Goal: Task Accomplishment & Management: Complete application form

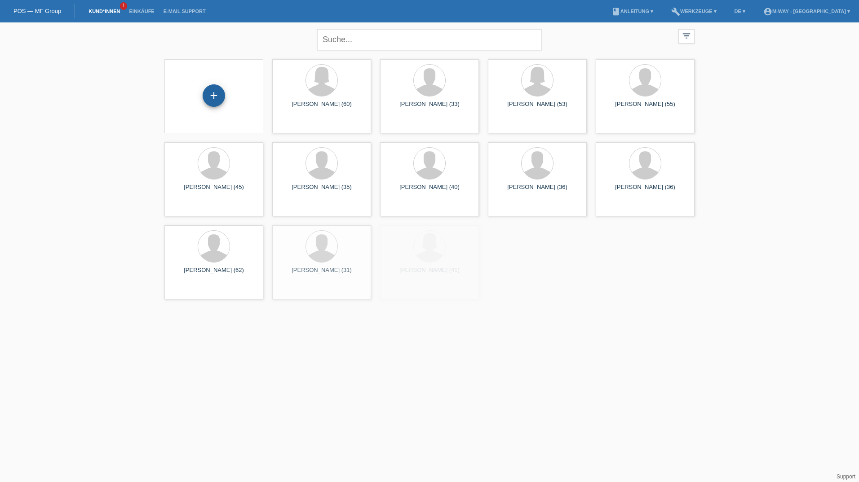
click at [217, 100] on div "+" at bounding box center [214, 95] width 22 height 22
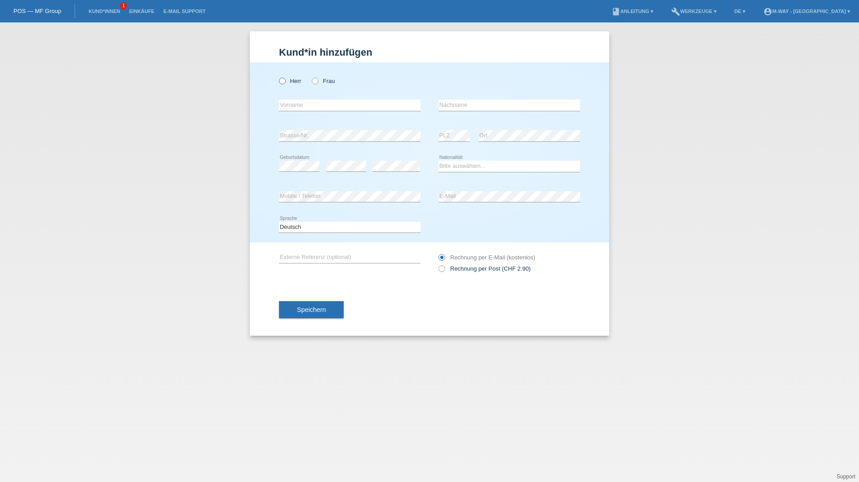
click at [289, 79] on label "Herr" at bounding box center [290, 81] width 22 height 7
click at [285, 79] on input "Herr" at bounding box center [282, 81] width 6 height 6
radio input "true"
click at [323, 119] on div "error Vorname" at bounding box center [349, 105] width 141 height 31
click at [333, 107] on input "text" at bounding box center [349, 105] width 141 height 11
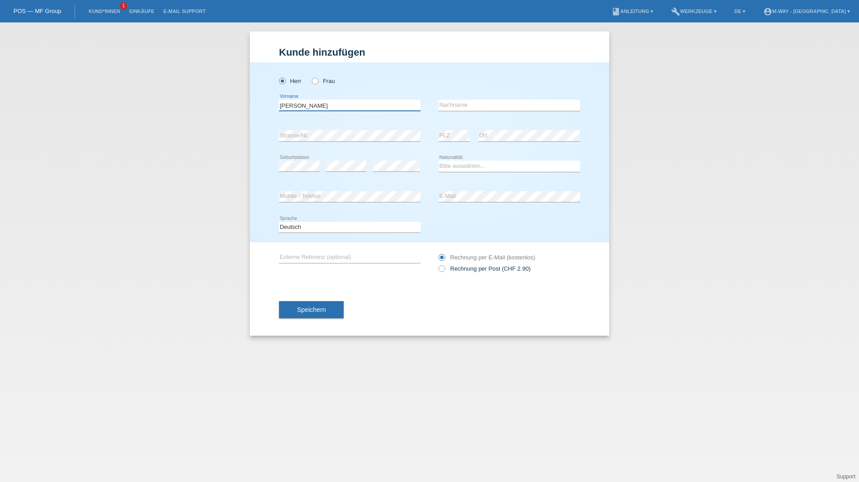
type input "[PERSON_NAME]"
click at [471, 169] on select "Bitte auswählen... Schweiz Deutschland Liechtenstein Österreich ------------ Af…" at bounding box center [508, 166] width 141 height 11
select select "CH"
click at [438, 161] on select "Bitte auswählen... Schweiz Deutschland Liechtenstein Österreich ------------ Af…" at bounding box center [508, 166] width 141 height 11
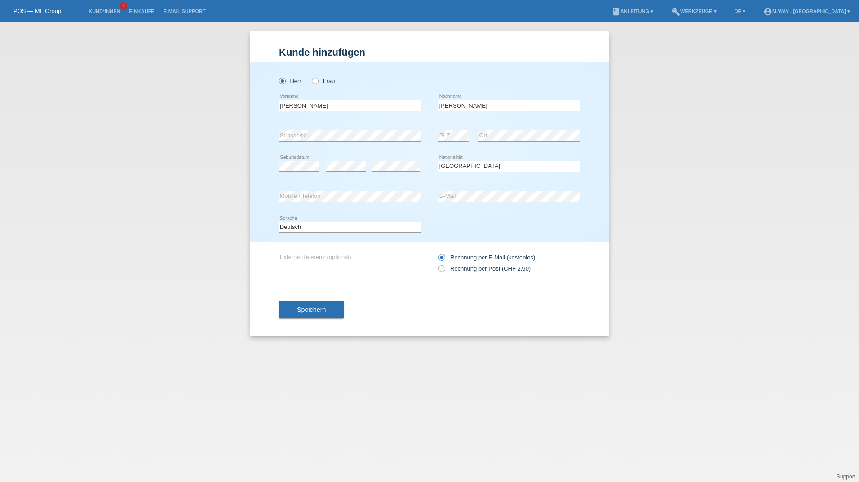
click at [392, 294] on div "Speichern" at bounding box center [429, 310] width 301 height 52
click at [328, 308] on button "Speichern" at bounding box center [311, 309] width 65 height 17
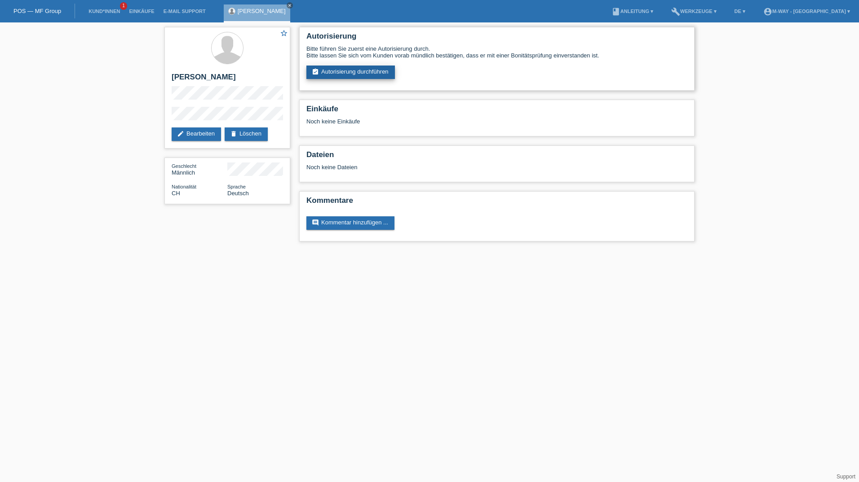
click at [366, 75] on link "assignment_turned_in Autorisierung durchführen" at bounding box center [350, 72] width 88 height 13
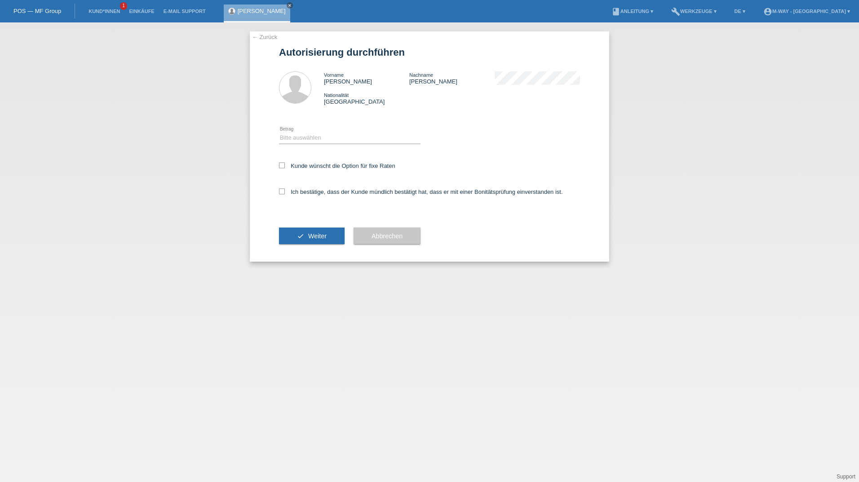
click at [312, 145] on div "Bitte auswählen CHF 1.00 - CHF 499.00 CHF 500.00 - CHF 1'999.00 CHF 2'000.00 - …" at bounding box center [349, 138] width 141 height 31
click at [322, 139] on select "Bitte auswählen CHF 1.00 - CHF 499.00 CHF 500.00 - CHF 1'999.00 CHF 2'000.00 - …" at bounding box center [349, 137] width 141 height 11
select select "2"
click at [279, 132] on select "Bitte auswählen CHF 1.00 - CHF 499.00 CHF 500.00 - CHF 1'999.00 CHF 2'000.00 - …" at bounding box center [349, 137] width 141 height 11
click at [289, 169] on div "Kunde wünscht die Option für fixe Raten" at bounding box center [429, 167] width 301 height 26
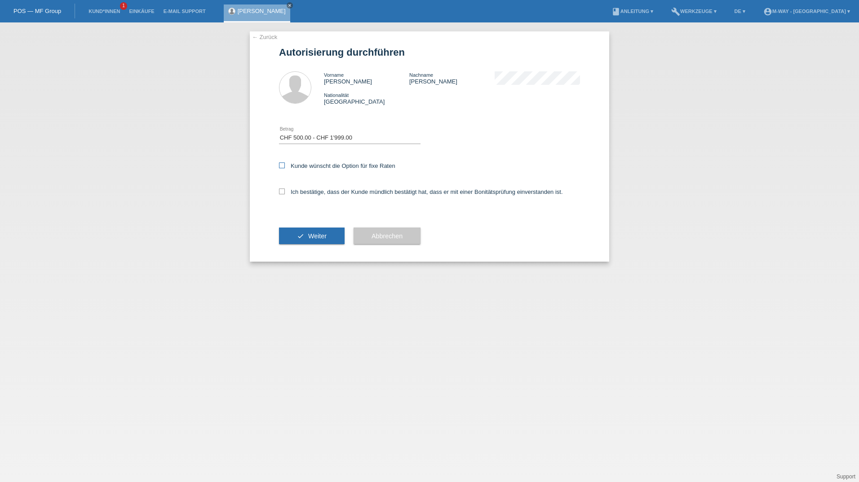
click at [287, 166] on label "Kunde wünscht die Option für fixe Raten" at bounding box center [337, 166] width 116 height 7
click at [285, 166] on input "Kunde wünscht die Option für fixe Raten" at bounding box center [282, 166] width 6 height 6
checkbox input "true"
click at [287, 186] on div "Ich bestätige, dass der Kunde mündlich bestätigt hat, dass er mit einer Bonität…" at bounding box center [429, 195] width 301 height 31
click at [287, 189] on label "Ich bestätige, dass der Kunde mündlich bestätigt hat, dass er mit einer Bonität…" at bounding box center [421, 192] width 284 height 7
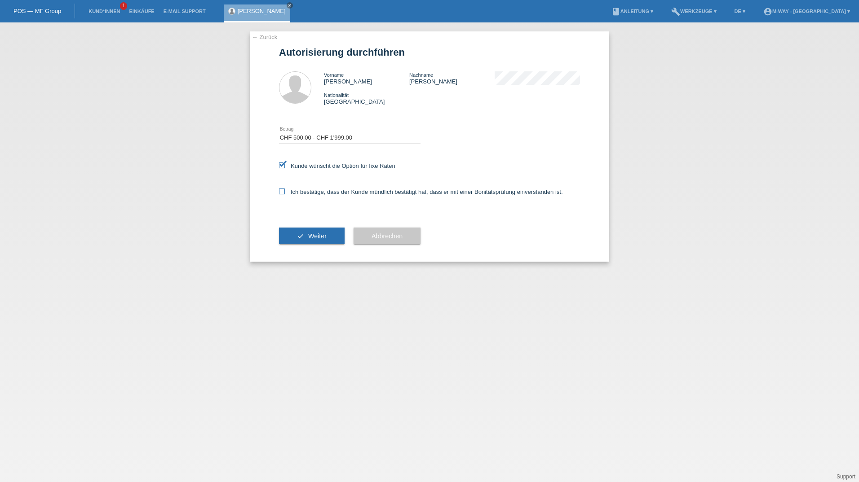
click at [285, 189] on input "Ich bestätige, dass der Kunde mündlich bestätigt hat, dass er mit einer Bonität…" at bounding box center [282, 192] width 6 height 6
checkbox input "true"
click at [301, 232] on button "check Weiter" at bounding box center [312, 236] width 66 height 17
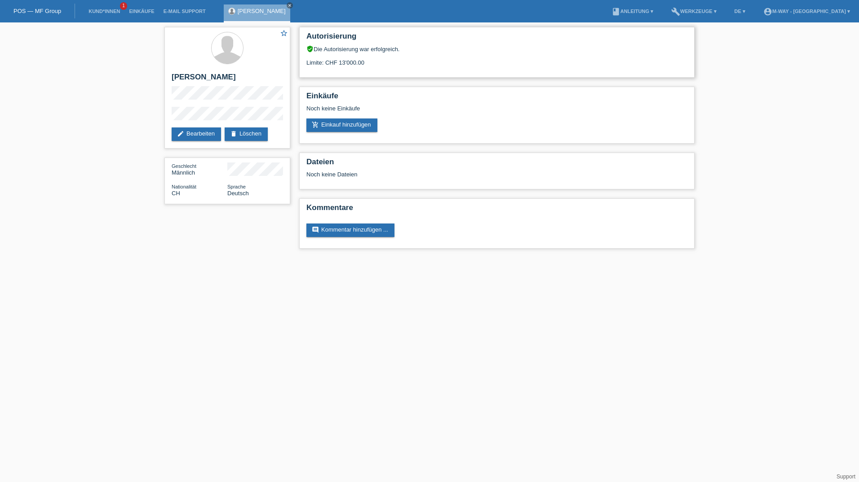
drag, startPoint x: 340, startPoint y: 63, endPoint x: 366, endPoint y: 66, distance: 26.2
click at [366, 66] on div "Limite: CHF 13'000.00" at bounding box center [496, 59] width 381 height 13
click at [398, 67] on div "Autorisierung verified_user Die Autorisierung war erfolgreich. Limite: CHF 13'0…" at bounding box center [496, 52] width 395 height 51
click at [358, 126] on link "add_shopping_cart Einkauf hinzufügen" at bounding box center [341, 125] width 71 height 13
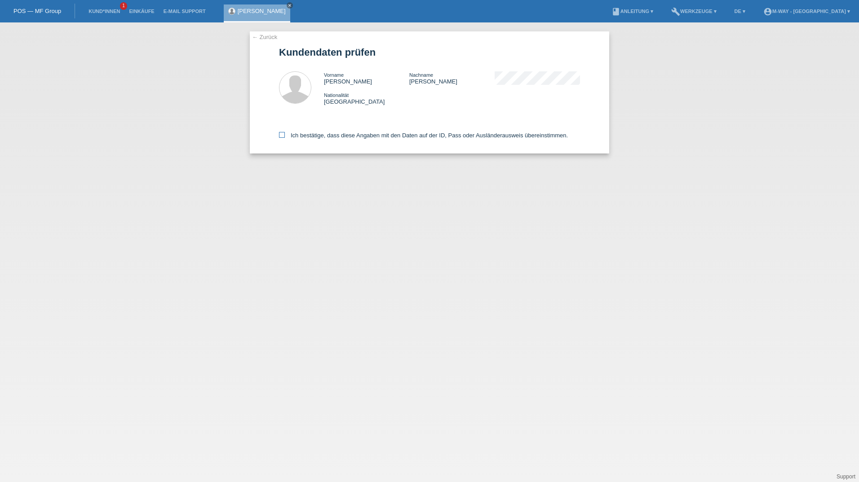
click at [285, 136] on label "Ich bestätige, dass diese Angaben mit den Daten auf der ID, Pass oder Ausländer…" at bounding box center [423, 135] width 289 height 7
click at [285, 136] on input "Ich bestätige, dass diese Angaben mit den Daten auf der ID, Pass oder Ausländer…" at bounding box center [282, 135] width 6 height 6
checkbox input "true"
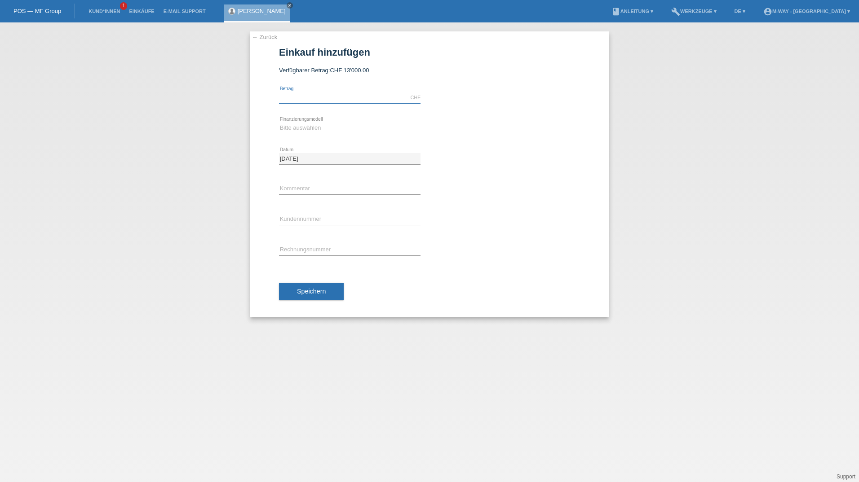
click at [323, 94] on input "text" at bounding box center [349, 97] width 141 height 11
type input "1379.30"
click at [324, 128] on select "Bitte auswählen Fixe Raten Kauf auf Rechnung mit Teilzahlungsoption" at bounding box center [349, 128] width 141 height 11
select select "77"
click at [279, 123] on select "Bitte auswählen Fixe Raten Kauf auf Rechnung mit Teilzahlungsoption" at bounding box center [349, 128] width 141 height 11
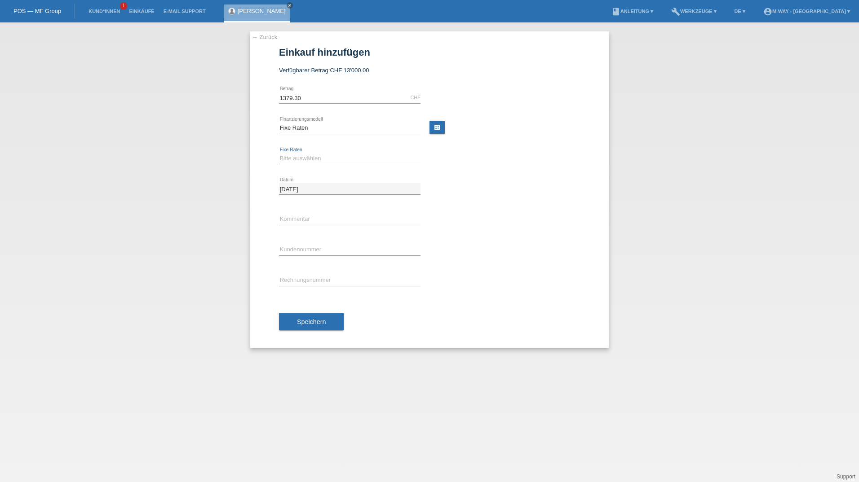
click at [327, 159] on select "Bitte auswählen 4 Raten 5 Raten 6 Raten 7 Raten 8 Raten 9 Raten 10 Raten 11 Rat…" at bounding box center [349, 158] width 141 height 11
select select "172"
click at [279, 153] on select "Bitte auswählen 4 Raten 5 Raten 6 Raten 7 Raten 8 Raten 9 Raten 10 Raten 11 Rat…" at bounding box center [349, 158] width 141 height 11
click at [331, 249] on input "text" at bounding box center [349, 249] width 141 height 11
type input "K431343"
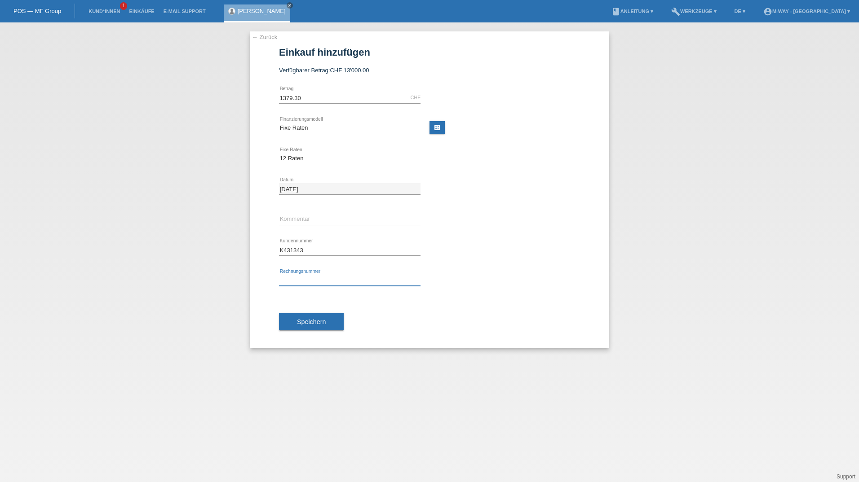
click at [343, 282] on input "text" at bounding box center [349, 280] width 141 height 11
type input "11678/43"
drag, startPoint x: 320, startPoint y: 324, endPoint x: 363, endPoint y: 315, distance: 44.0
click at [320, 324] on span "Speichern" at bounding box center [311, 321] width 29 height 7
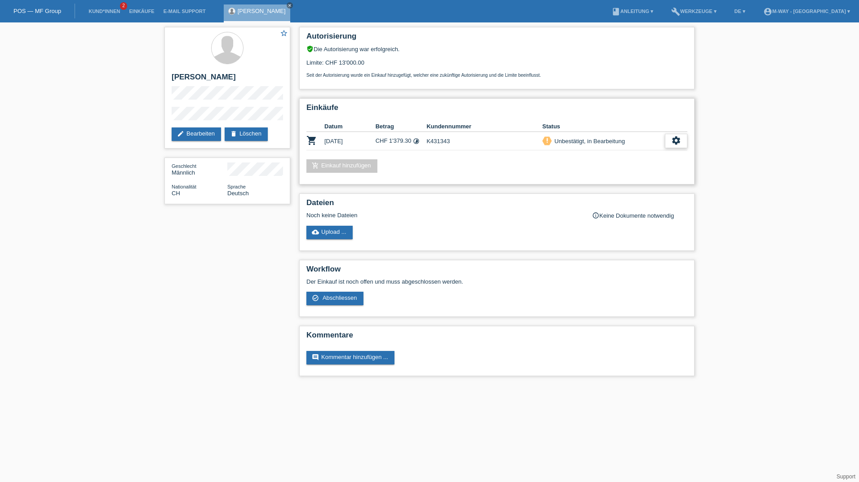
click at [675, 141] on icon "settings" at bounding box center [676, 141] width 10 height 10
click at [648, 169] on icon "get_app" at bounding box center [644, 168] width 9 height 9
